Goal: Use online tool/utility: Utilize a website feature to perform a specific function

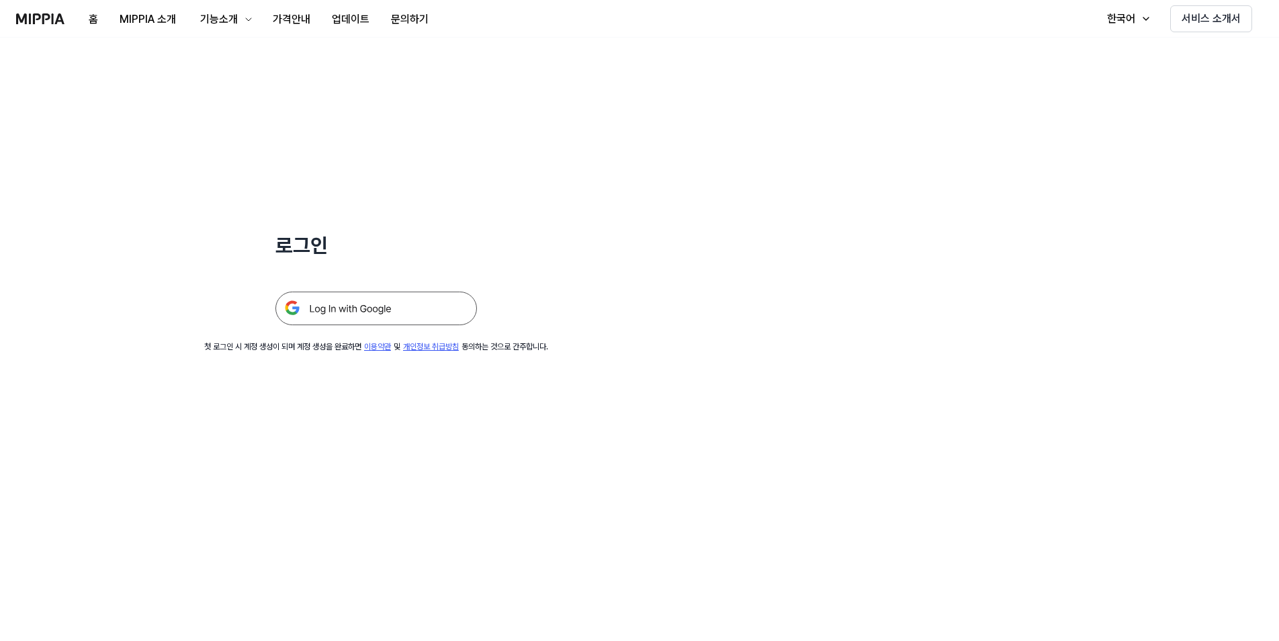
click at [343, 302] on img at bounding box center [375, 308] width 201 height 34
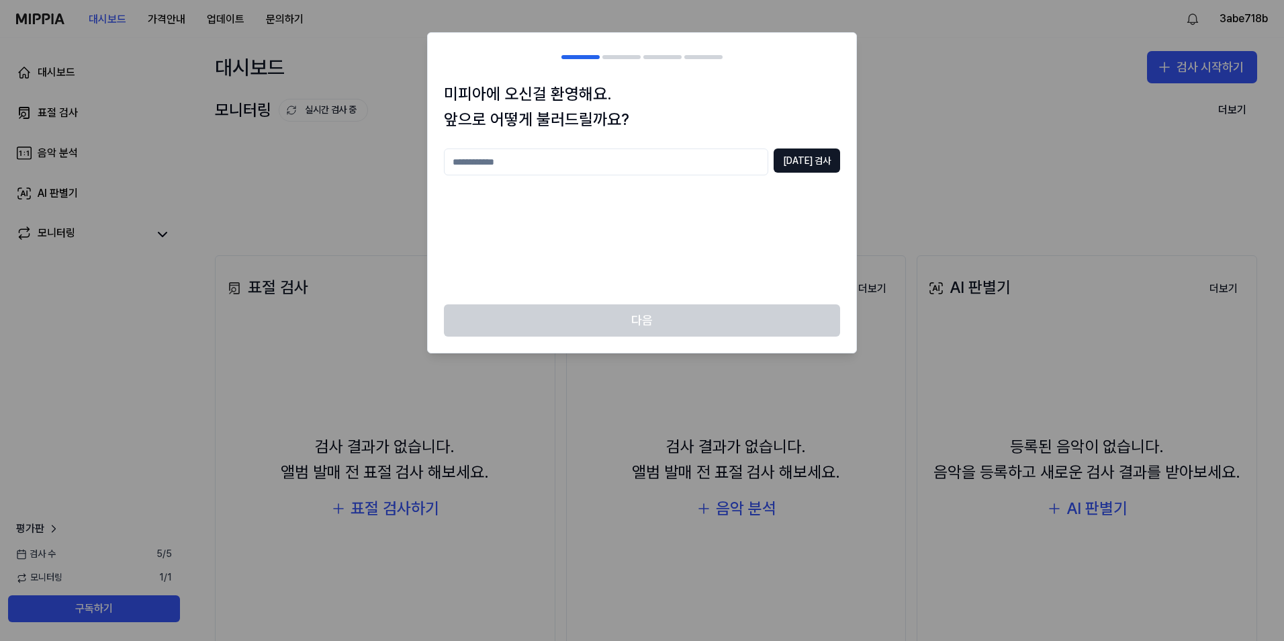
click at [576, 167] on input "text" at bounding box center [606, 161] width 324 height 27
type input "*"
click at [803, 158] on button "중복 검사" at bounding box center [807, 160] width 66 height 24
drag, startPoint x: 425, startPoint y: 158, endPoint x: 257, endPoint y: 161, distance: 167.9
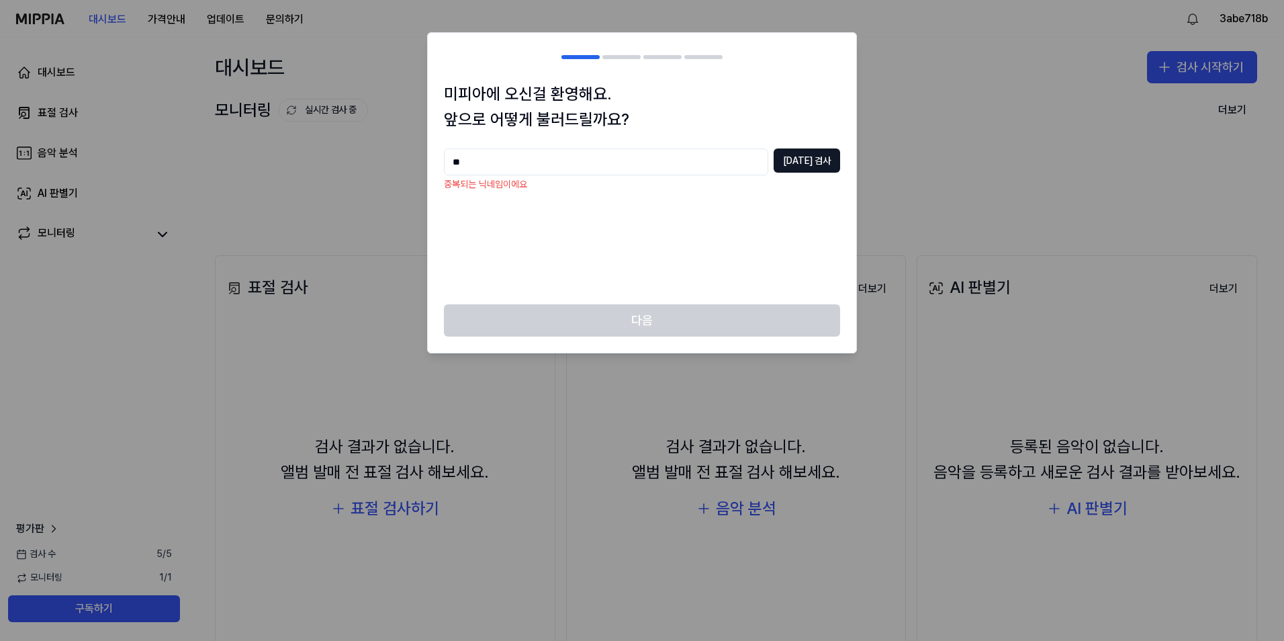
click at [279, 158] on body "대시보드 가격안내 업데이트 문의하기 3abe718b 대시보드 표절 검사 음악 분석 AI 판별기 모니터링 평가판 검사 수 5 / 5 모니터링 1…" at bounding box center [642, 320] width 1284 height 641
click at [790, 159] on button "중복 검사" at bounding box center [807, 160] width 66 height 24
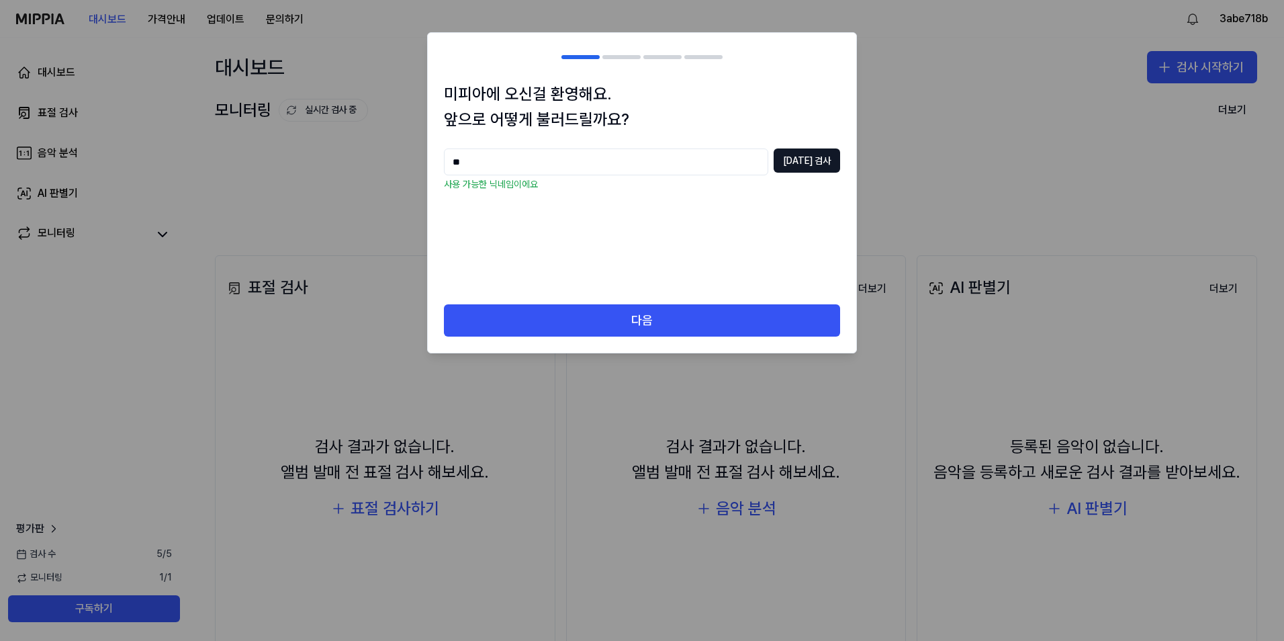
click at [279, 145] on body "대시보드 가격안내 업데이트 문의하기 3abe718b 대시보드 표절 검사 음악 분석 AI 판별기 모니터링 평가판 검사 수 5 / 5 모니터링 1…" at bounding box center [642, 320] width 1284 height 641
type input "*"
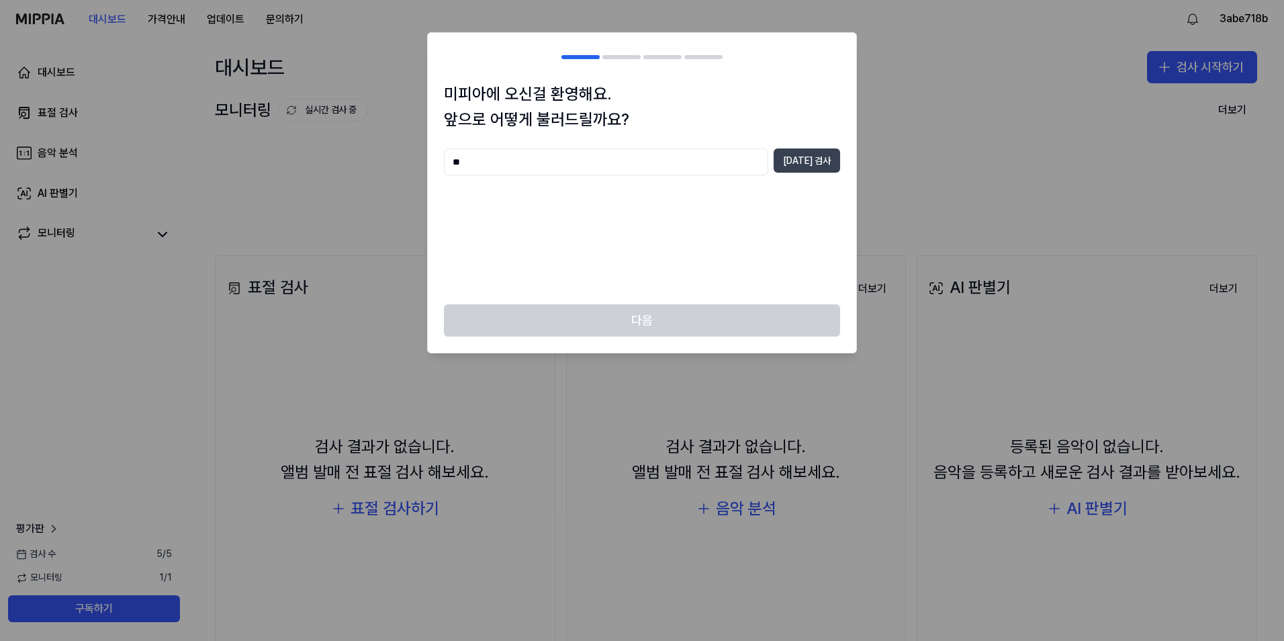
click at [799, 162] on button "중복 검사" at bounding box center [807, 160] width 66 height 24
click at [298, 132] on body "대시보드 가격안내 업데이트 문의하기 3abe718b 대시보드 표절 검사 음악 분석 AI 판별기 모니터링 평가판 검사 수 5 / 5 모니터링 1…" at bounding box center [642, 320] width 1284 height 641
click at [802, 166] on button "중복 검사" at bounding box center [807, 160] width 66 height 24
drag, startPoint x: 581, startPoint y: 163, endPoint x: 240, endPoint y: 161, distance: 340.5
click at [291, 165] on body "대시보드 가격안내 업데이트 문의하기 3abe718b 대시보드 표절 검사 음악 분석 AI 판별기 모니터링 평가판 검사 수 5 / 5 모니터링 1…" at bounding box center [642, 320] width 1284 height 641
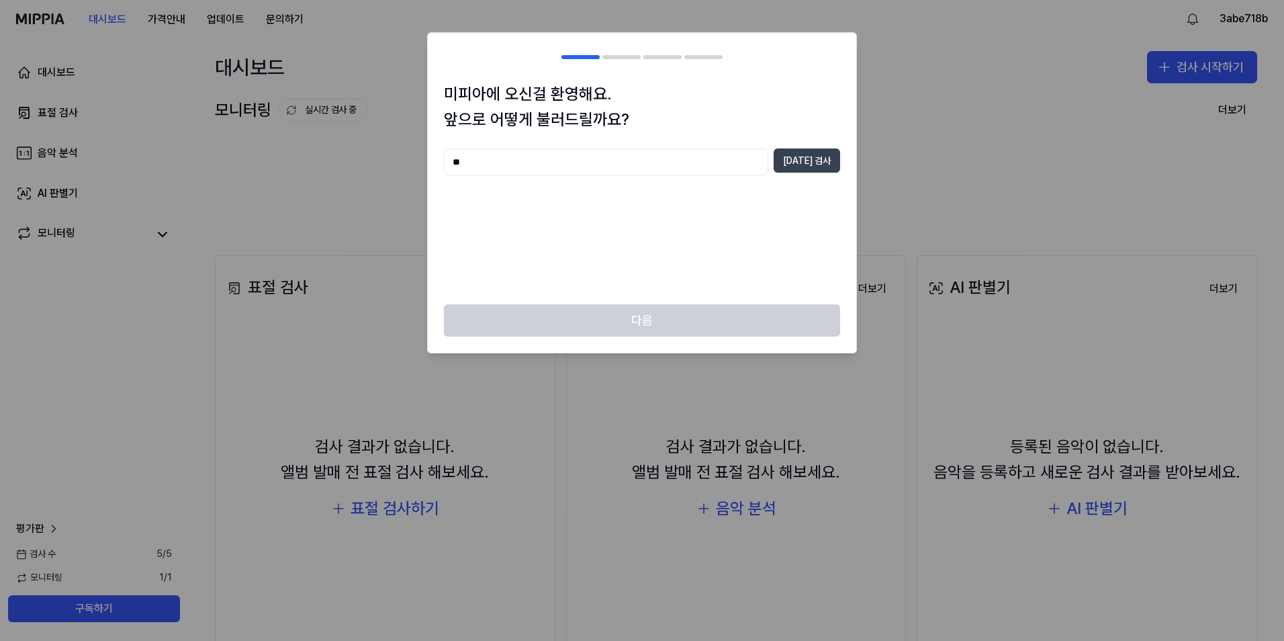
type input "**"
click at [821, 162] on button "중복 검사" at bounding box center [807, 160] width 66 height 24
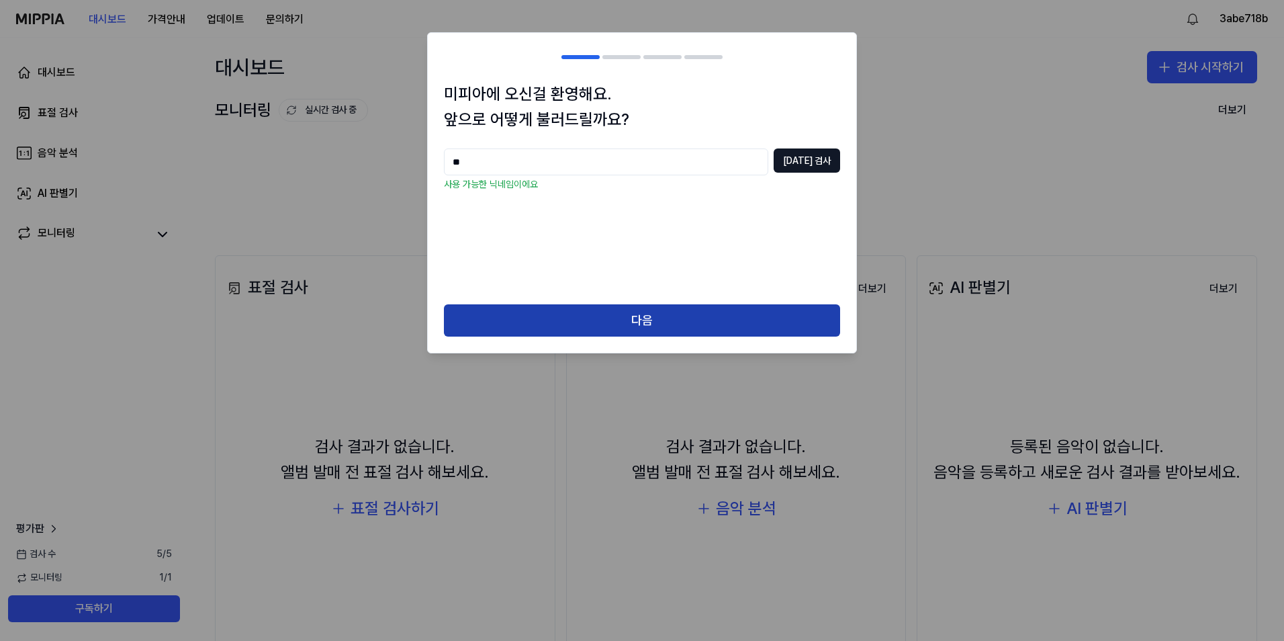
click at [607, 316] on button "다음" at bounding box center [642, 320] width 396 height 32
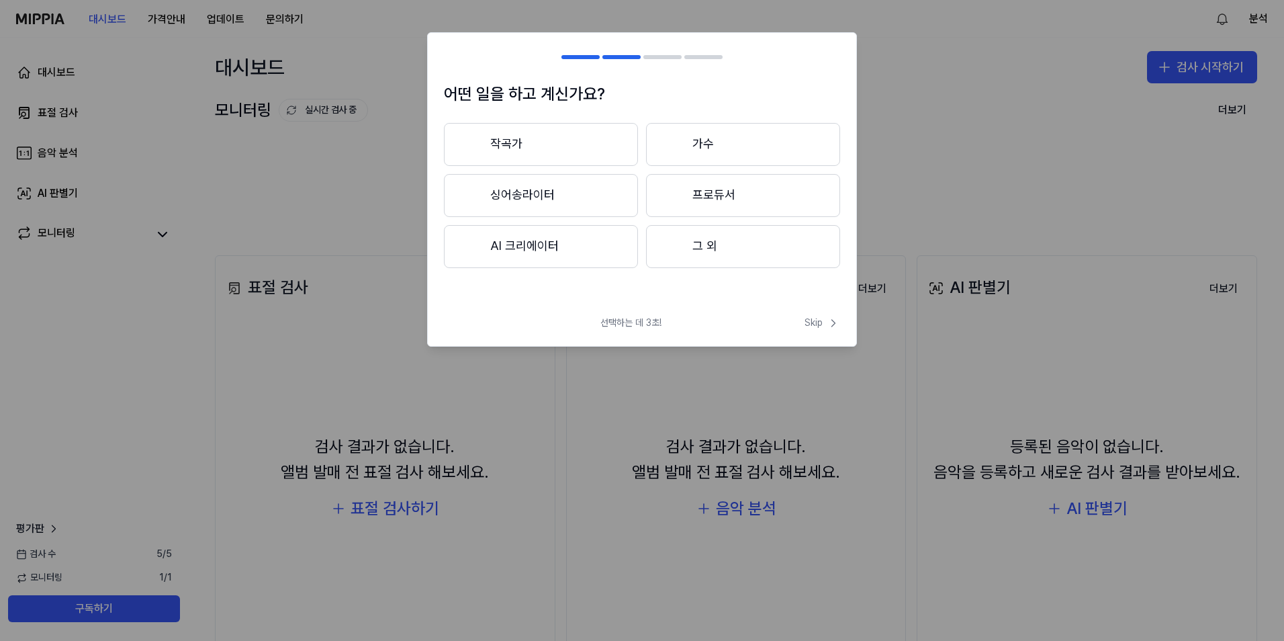
click at [547, 142] on button "작곡가" at bounding box center [541, 144] width 194 height 43
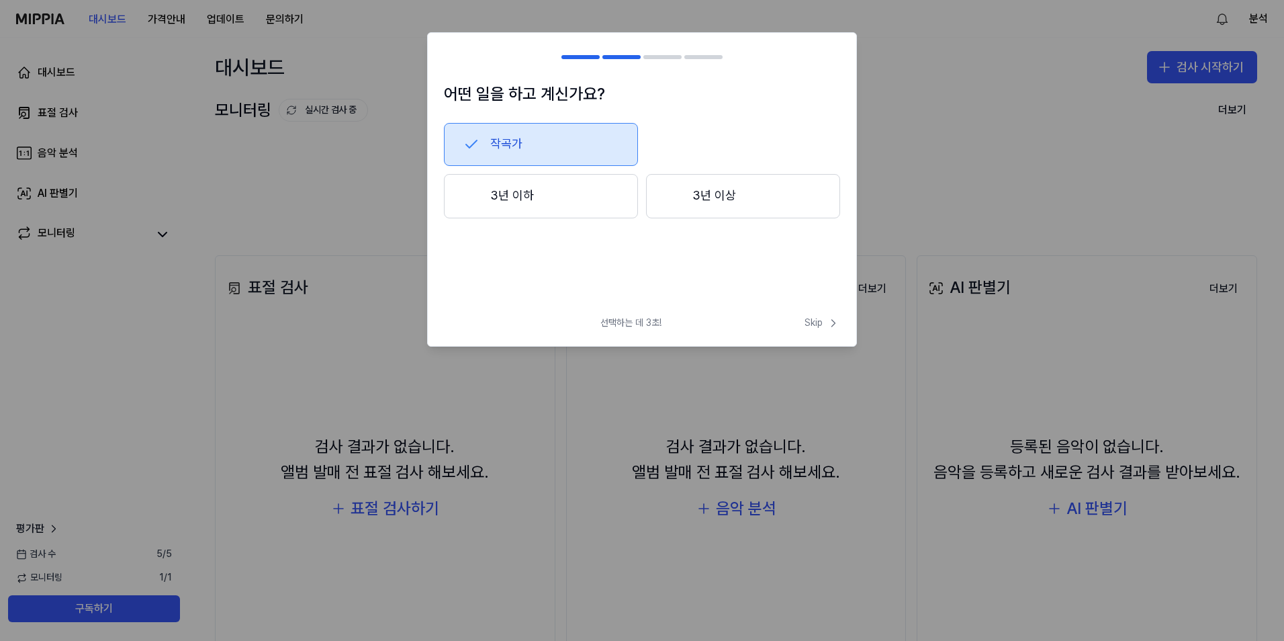
click at [709, 192] on button "3년 이상" at bounding box center [743, 196] width 194 height 44
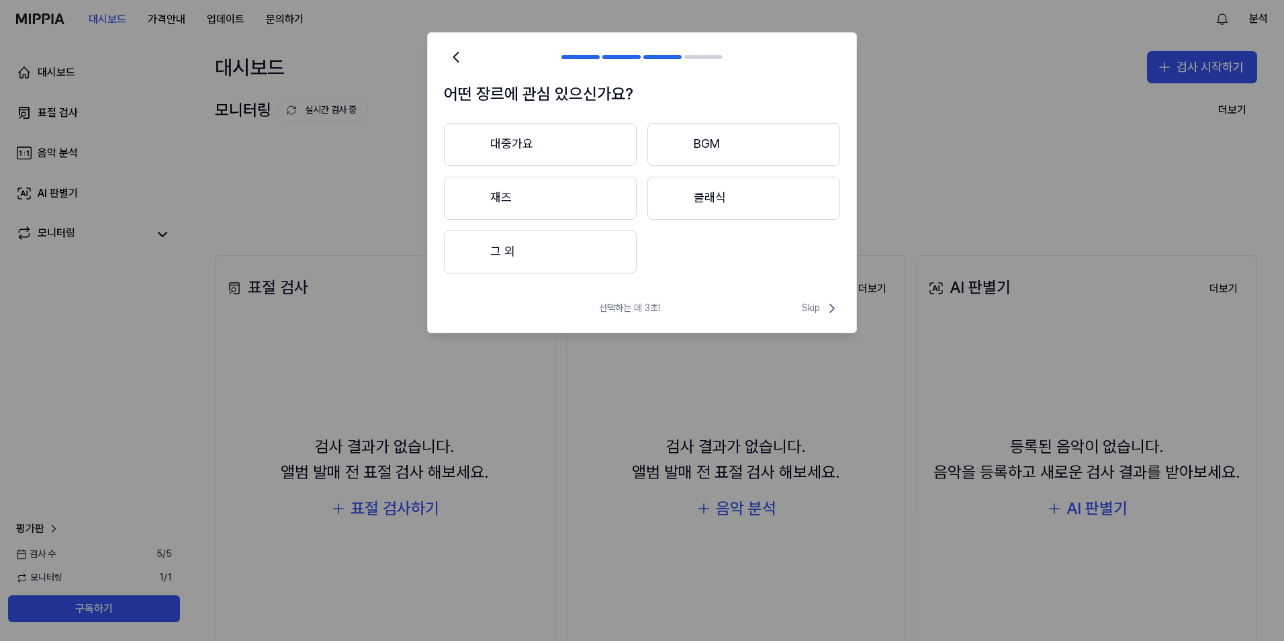
click at [568, 152] on button "대중가요" at bounding box center [540, 144] width 193 height 43
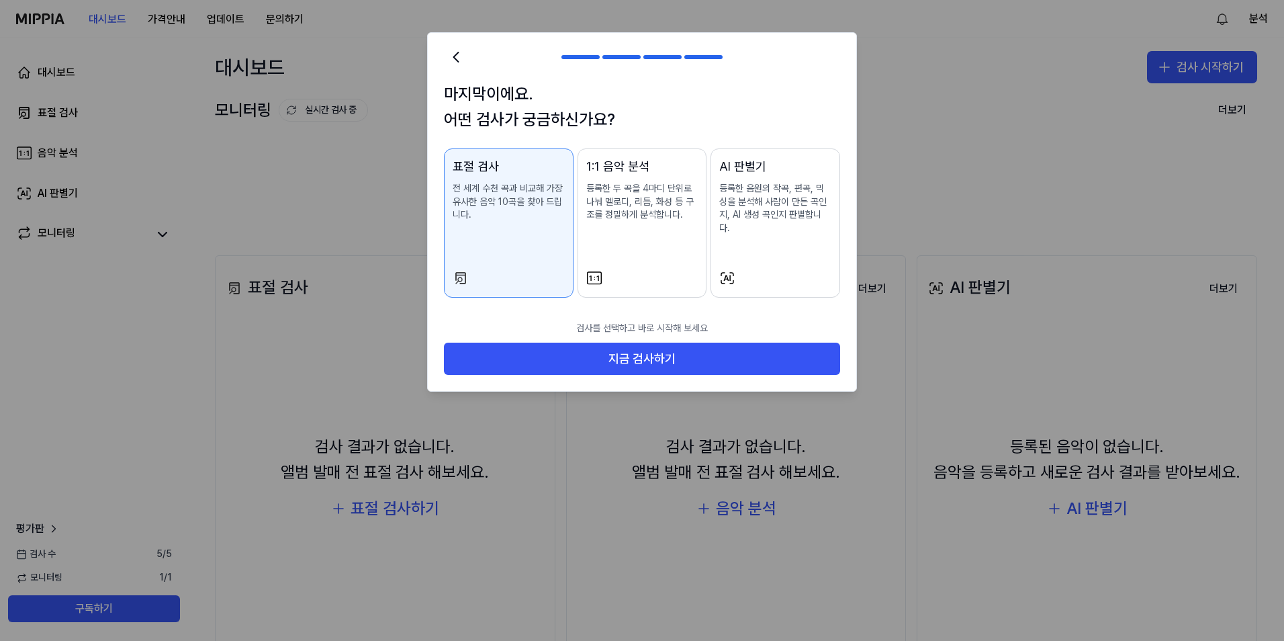
click at [753, 225] on div "AI 판별기 등록한 음원의 작곡, 편곡, 믹싱을 분석해 사람이 만든 곡인지, AI 생성 곡인지 판별합니다." at bounding box center [775, 209] width 112 height 104
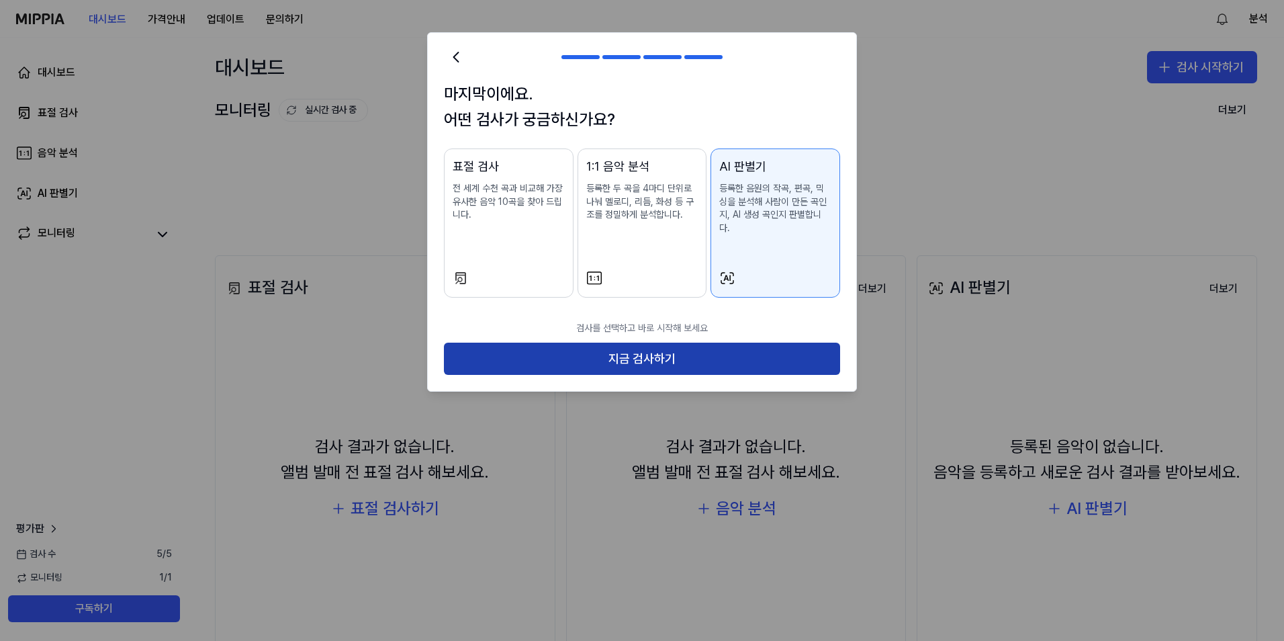
click at [651, 348] on button "지금 검사하기" at bounding box center [642, 359] width 396 height 32
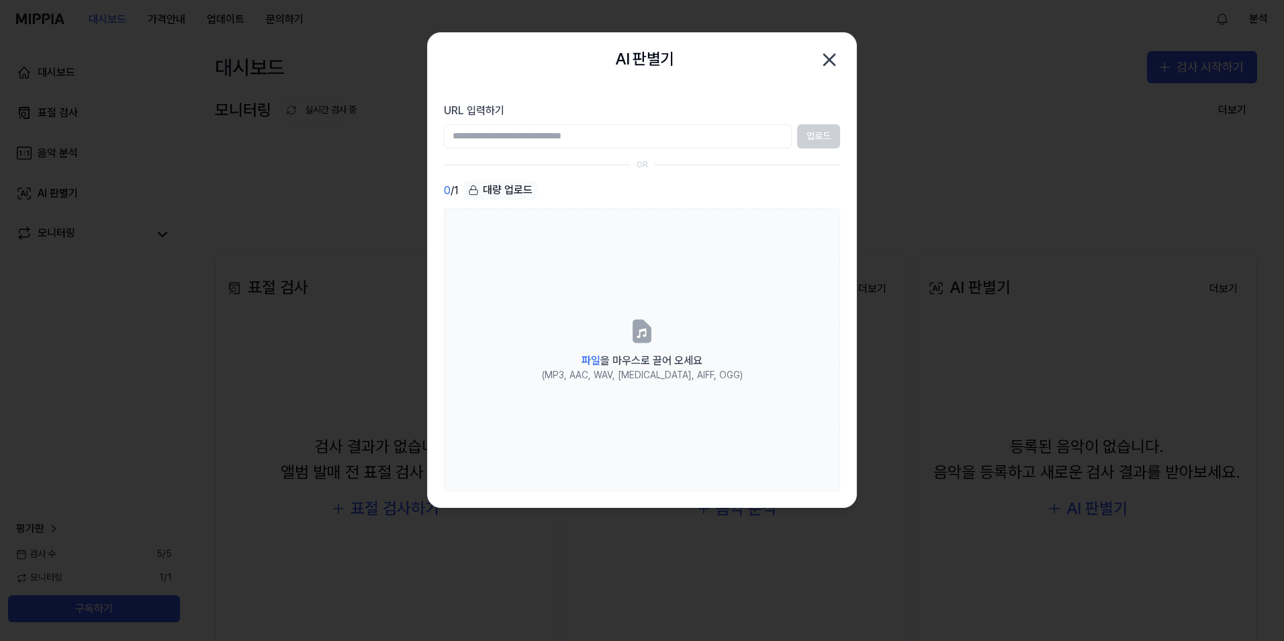
click at [827, 54] on icon "button" at bounding box center [829, 59] width 21 height 21
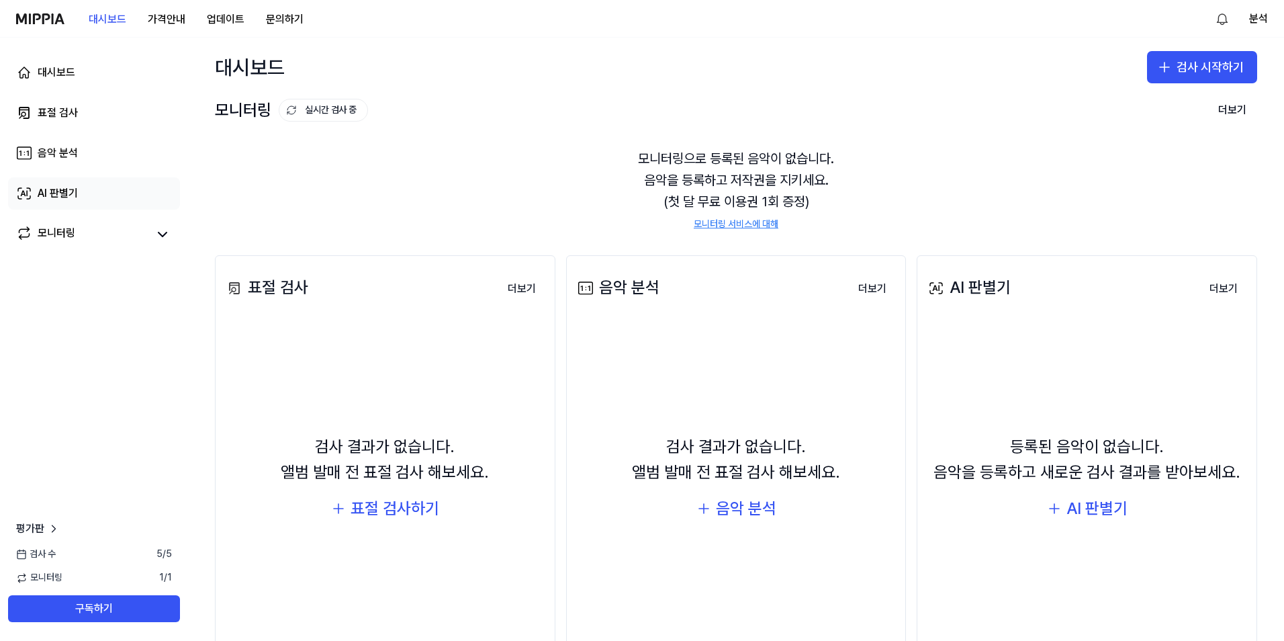
click at [73, 190] on div "AI 판별기" at bounding box center [58, 193] width 40 height 16
